Goal: Check status

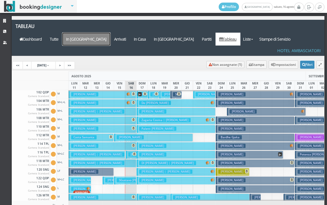
click at [110, 33] on a=pms-arrival-reservations"] "In [GEOGRAPHIC_DATA]" at bounding box center [86, 39] width 48 height 13
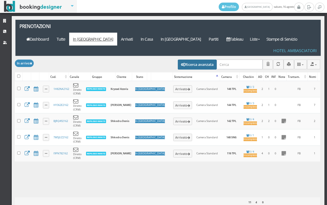
click at [202, 60] on button "Ricerca avanzata" at bounding box center [197, 65] width 39 height 10
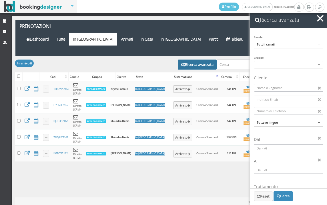
click at [273, 150] on input at bounding box center [289, 148] width 70 height 8
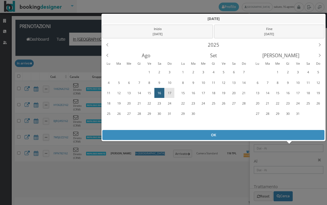
click at [170, 91] on div "17" at bounding box center [169, 92] width 9 height 9
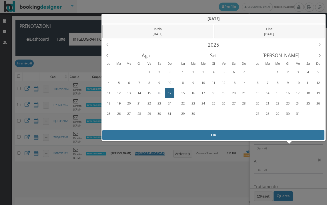
click at [178, 132] on div "OK" at bounding box center [213, 135] width 222 height 10
type input "17/08/2025 - 17/08/2025"
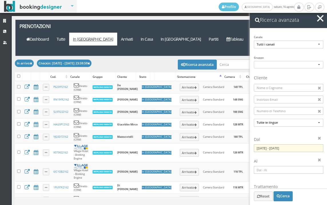
click at [320, 15] on button "button" at bounding box center [320, 18] width 8 height 8
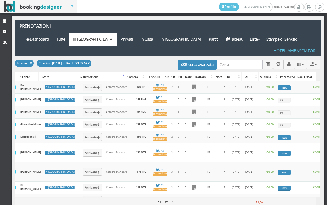
scroll to position [0, 109]
